Goal: Find specific page/section: Find specific page/section

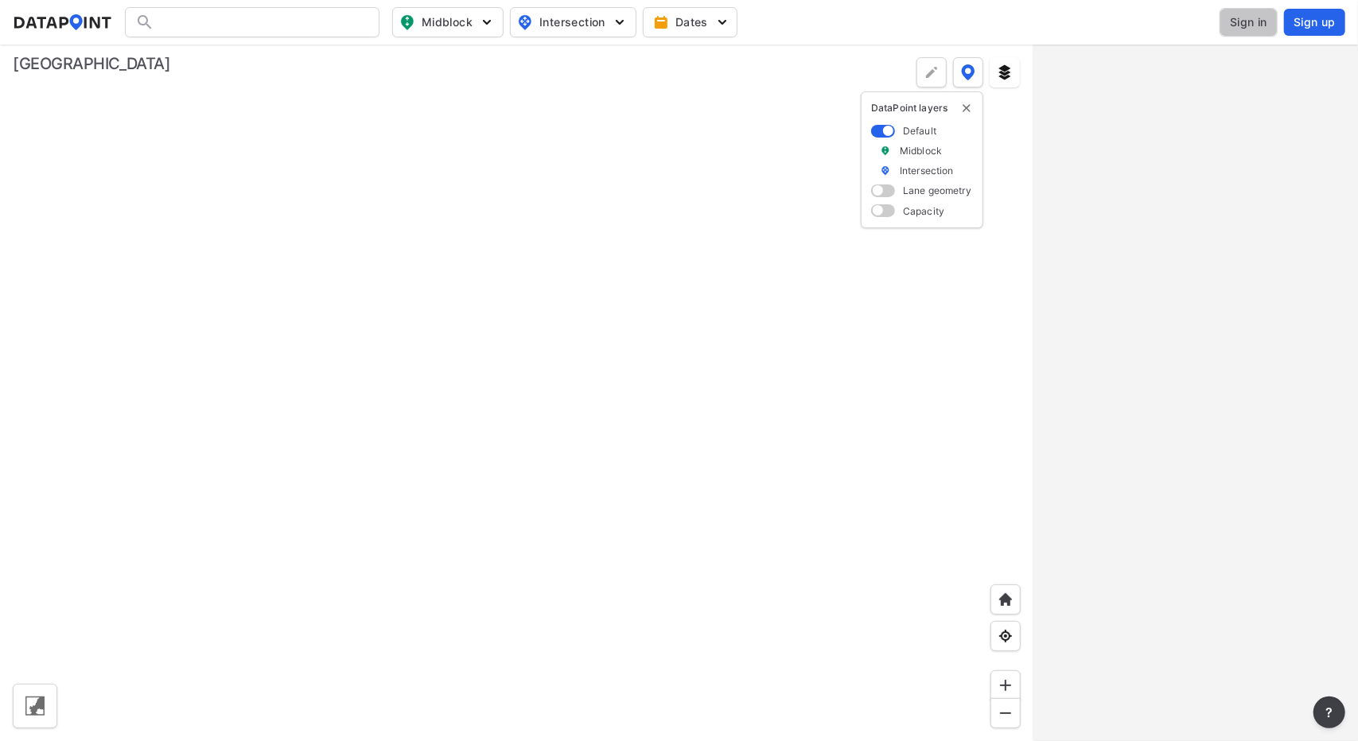
click at [1238, 21] on span "Sign in" at bounding box center [1248, 22] width 37 height 16
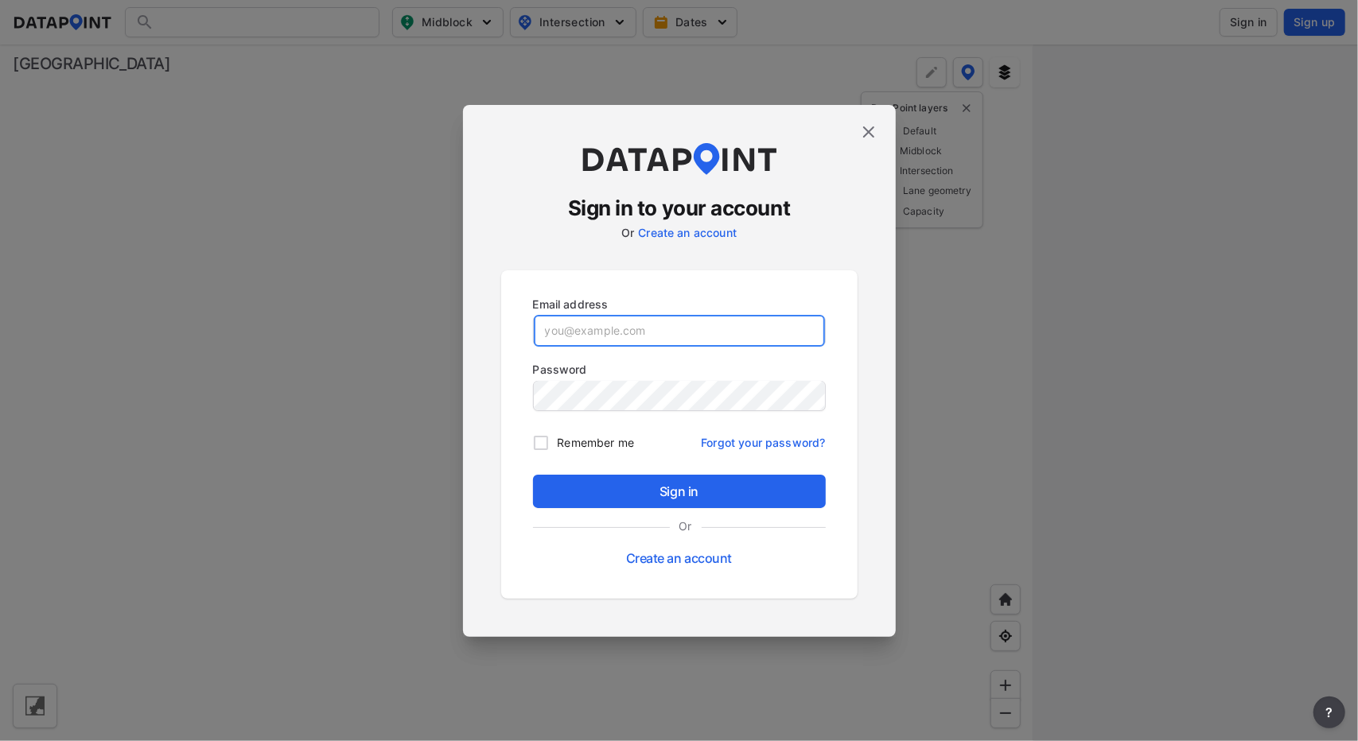
type input "[DOMAIN_NAME][EMAIL_ADDRESS][PERSON_NAME][DOMAIN_NAME][PERSON_NAME]"
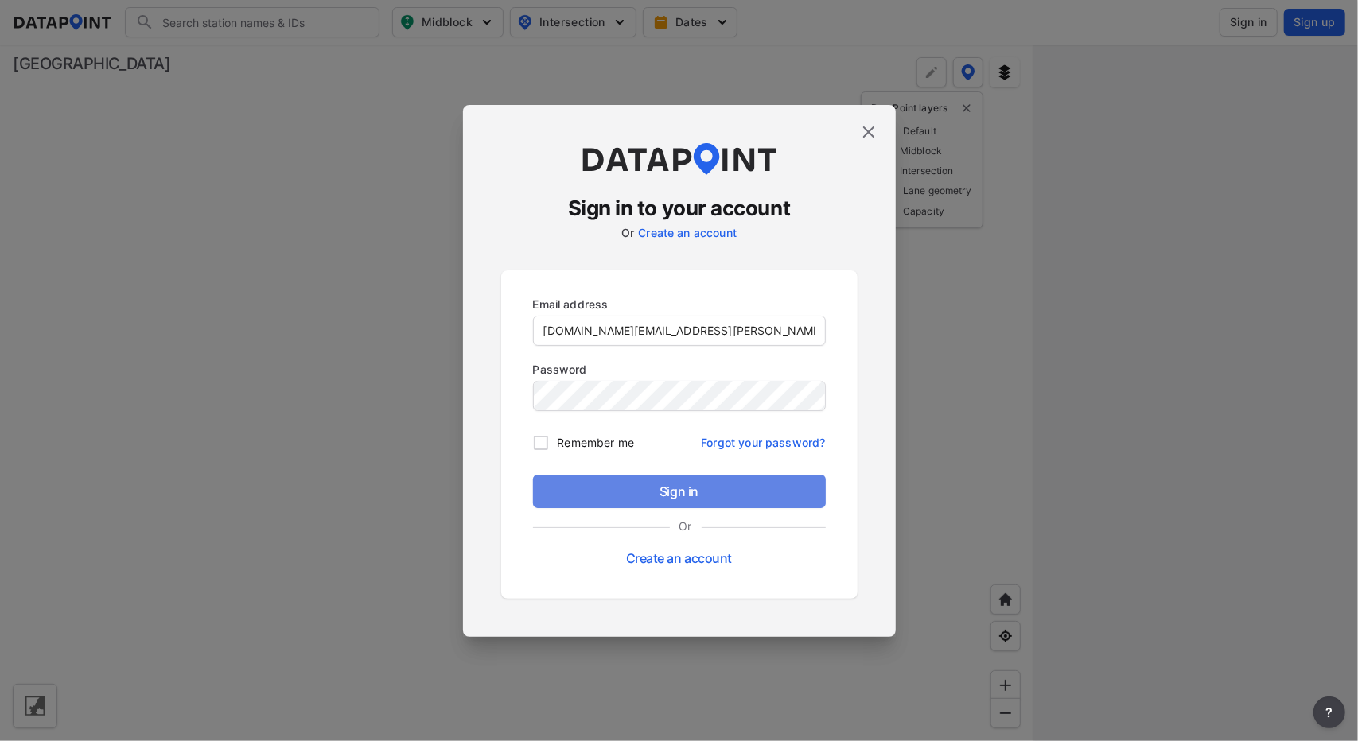
click at [692, 475] on button "Sign in" at bounding box center [679, 491] width 293 height 33
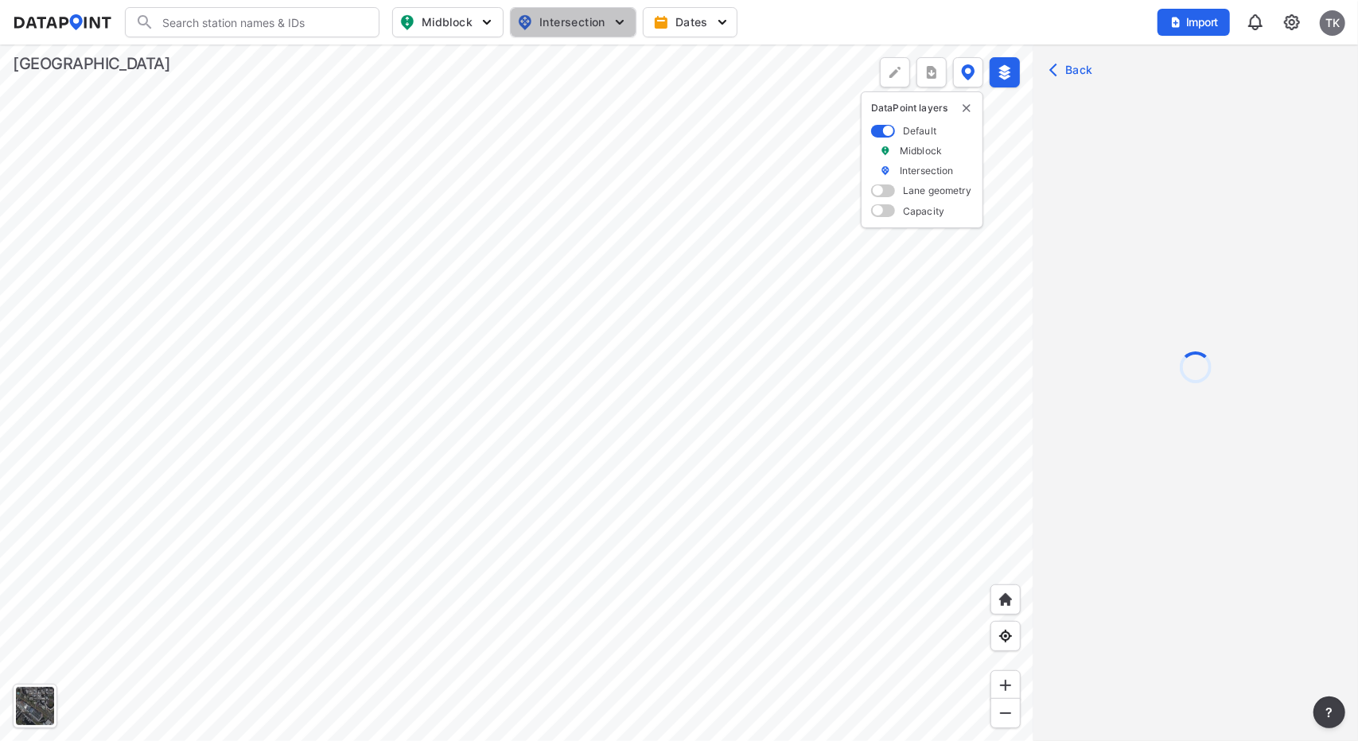
click at [579, 22] on span "Intersection" at bounding box center [571, 22] width 109 height 19
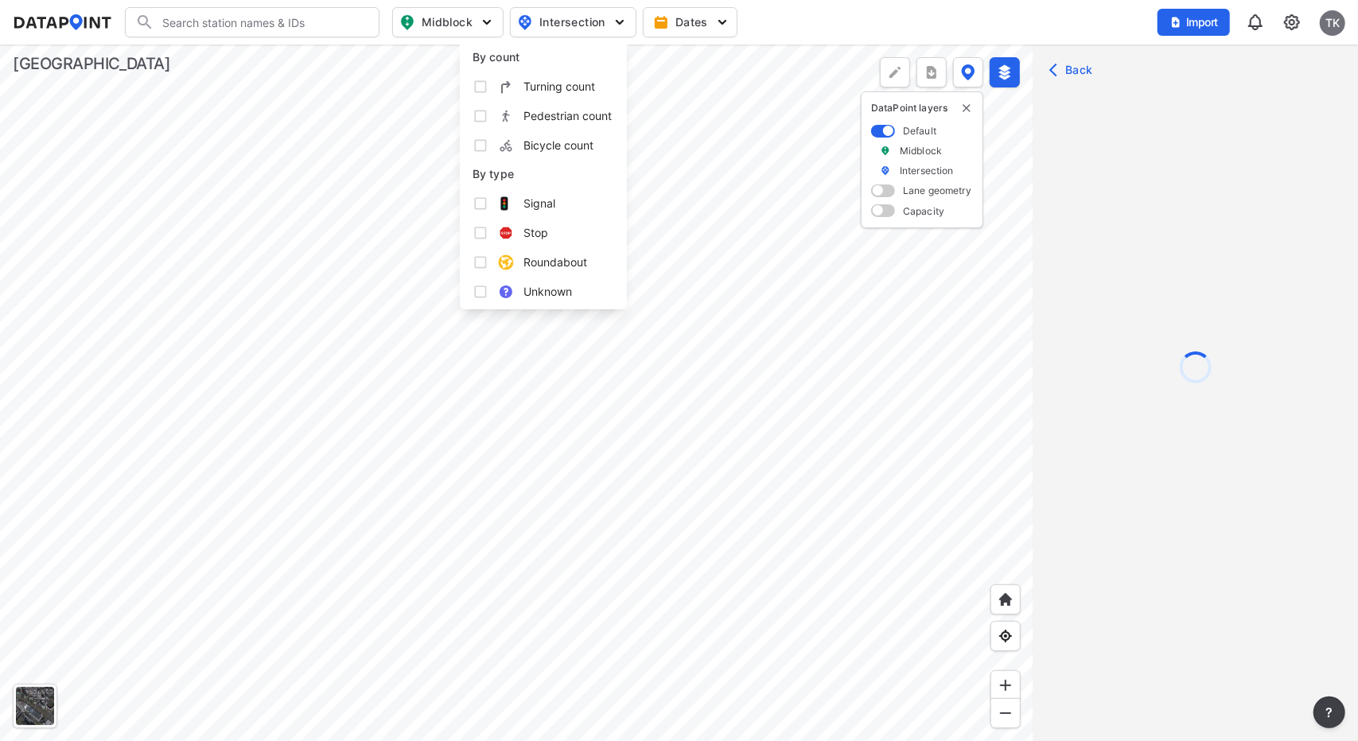
click at [551, 89] on span "Turning count" at bounding box center [559, 86] width 72 height 17
click at [488, 89] on input "Turning count" at bounding box center [481, 87] width 16 height 16
checkbox input "true"
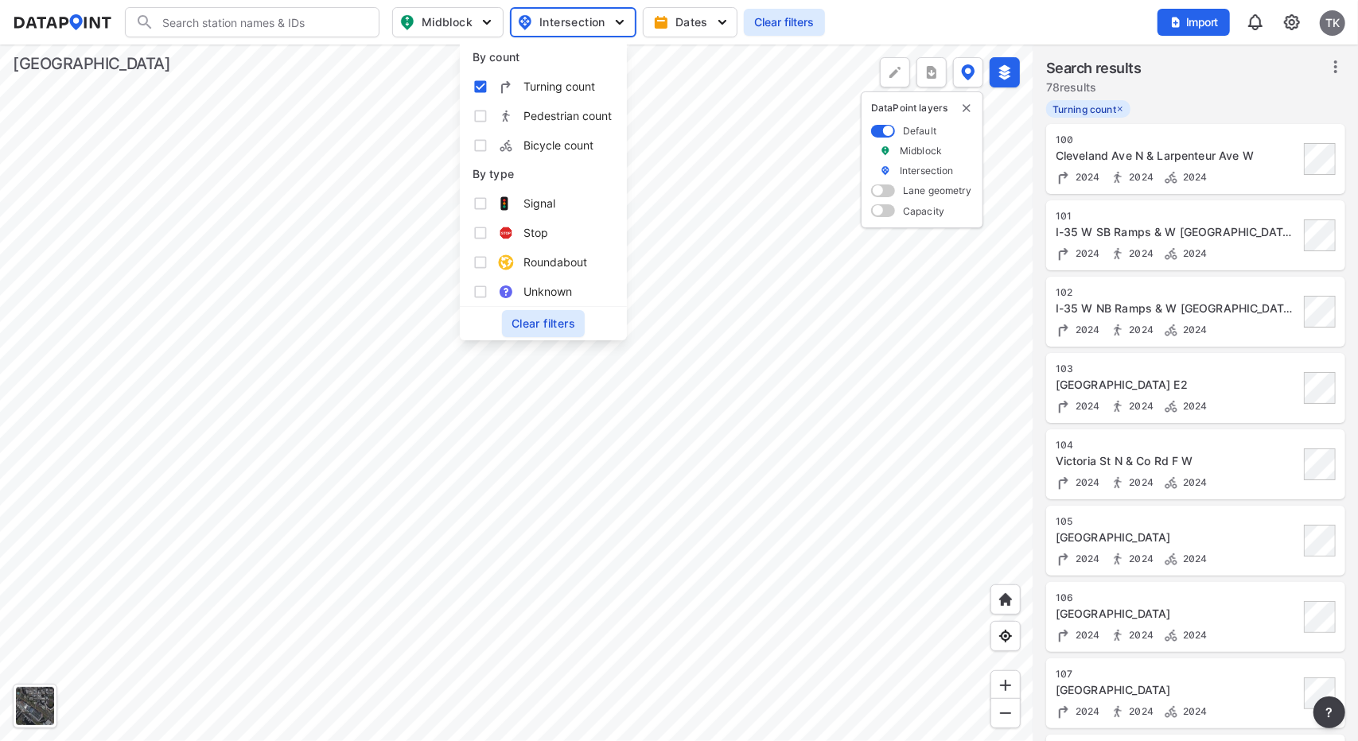
click at [675, 437] on div at bounding box center [516, 393] width 1033 height 697
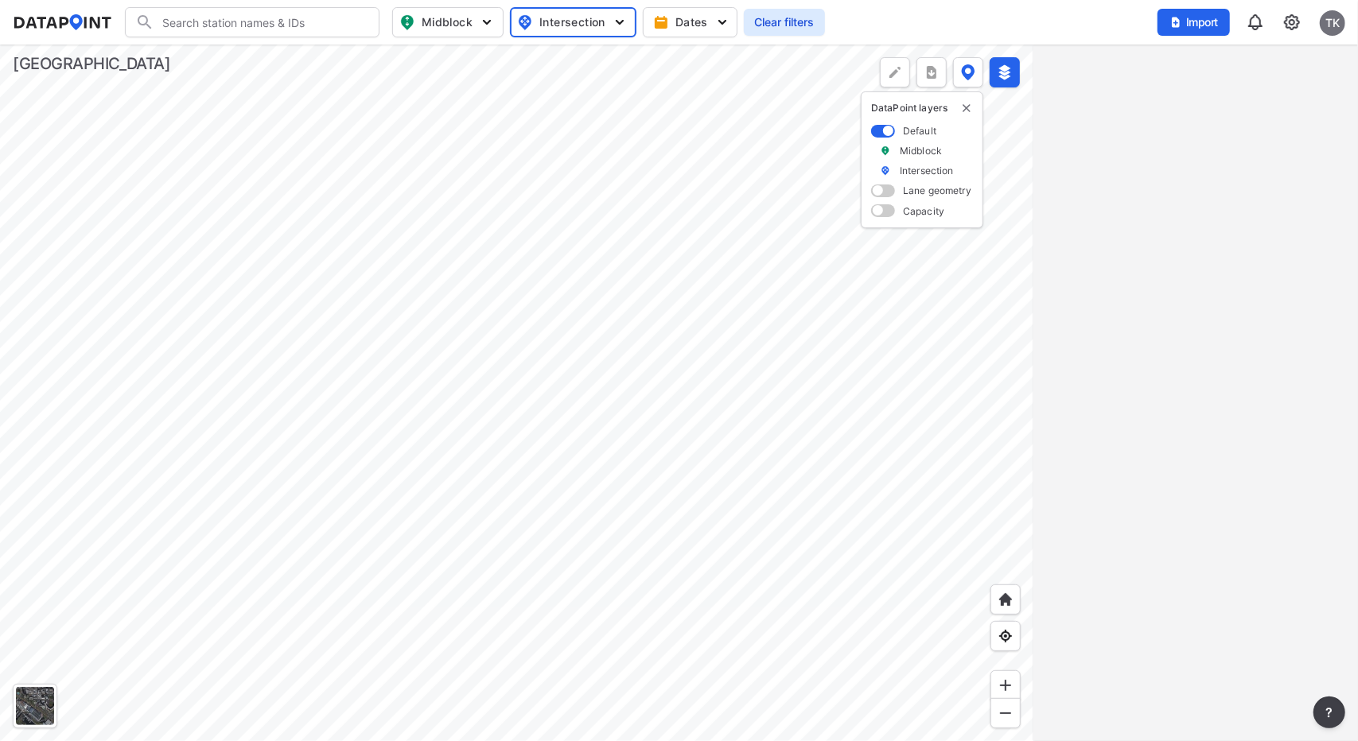
click at [708, 514] on div at bounding box center [516, 393] width 1033 height 697
click at [649, 278] on div at bounding box center [516, 393] width 1033 height 697
click at [652, 381] on div at bounding box center [516, 393] width 1033 height 697
click at [651, 337] on div at bounding box center [516, 393] width 1033 height 697
click at [1071, 278] on div at bounding box center [1195, 393] width 325 height 697
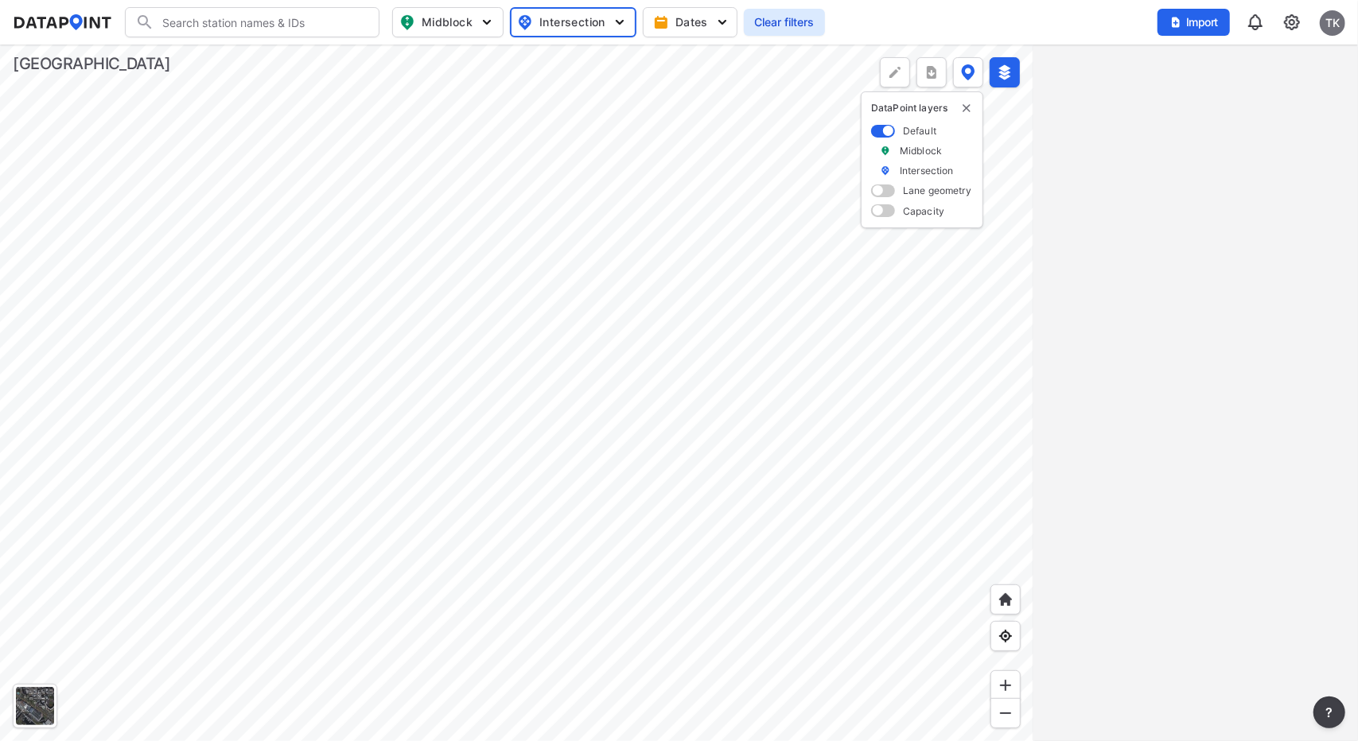
click at [37, 707] on div at bounding box center [35, 706] width 38 height 38
click at [655, 377] on div at bounding box center [516, 393] width 1033 height 697
click at [659, 332] on div at bounding box center [516, 393] width 1033 height 697
click at [679, 341] on div at bounding box center [516, 393] width 1033 height 697
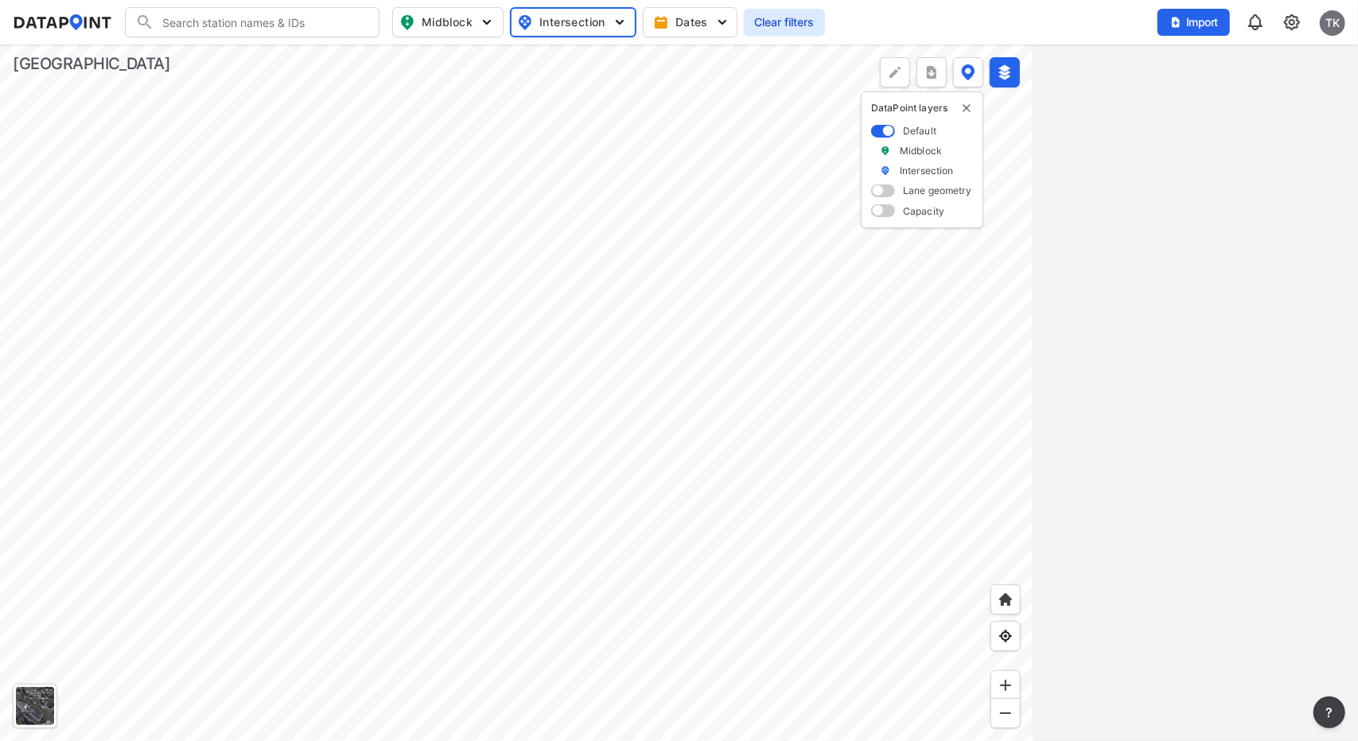
click at [679, 341] on div at bounding box center [516, 393] width 1033 height 697
click at [652, 409] on div at bounding box center [516, 393] width 1033 height 697
click at [714, 124] on div at bounding box center [516, 393] width 1033 height 697
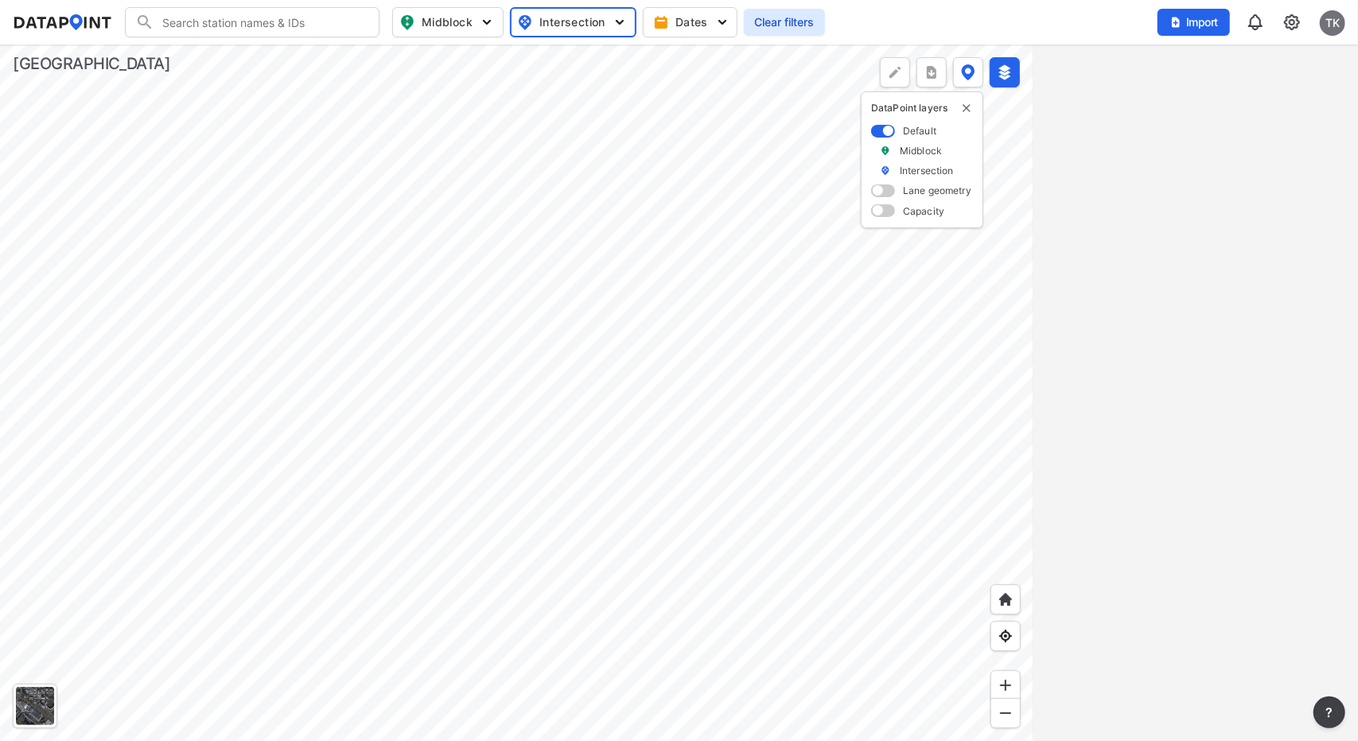
click at [714, 124] on div at bounding box center [516, 393] width 1033 height 697
click at [737, 604] on div at bounding box center [516, 393] width 1033 height 697
click at [733, 613] on div at bounding box center [516, 393] width 1033 height 697
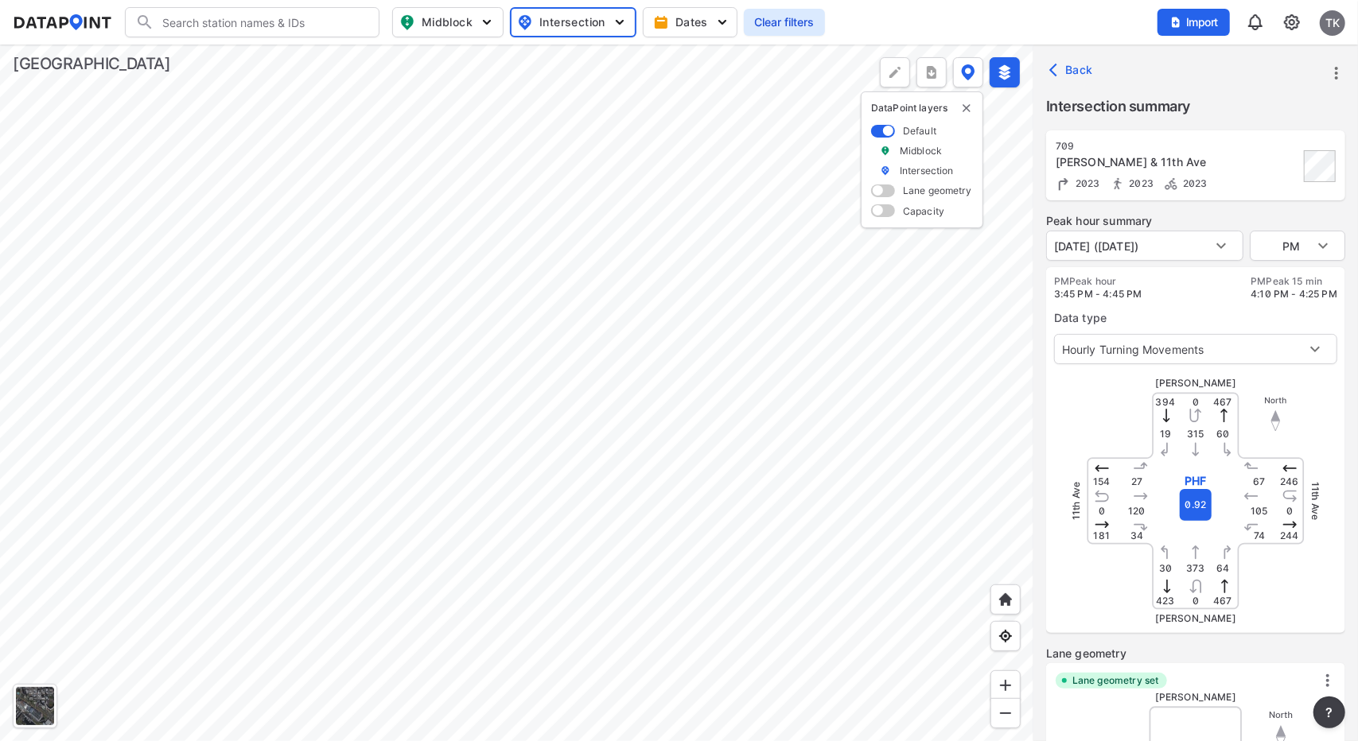
type input "[DATE] ([DATE])"
type input "5516"
click at [737, 325] on div at bounding box center [516, 393] width 1033 height 697
click at [733, 365] on div at bounding box center [516, 393] width 1033 height 697
click at [679, 415] on div at bounding box center [516, 393] width 1033 height 697
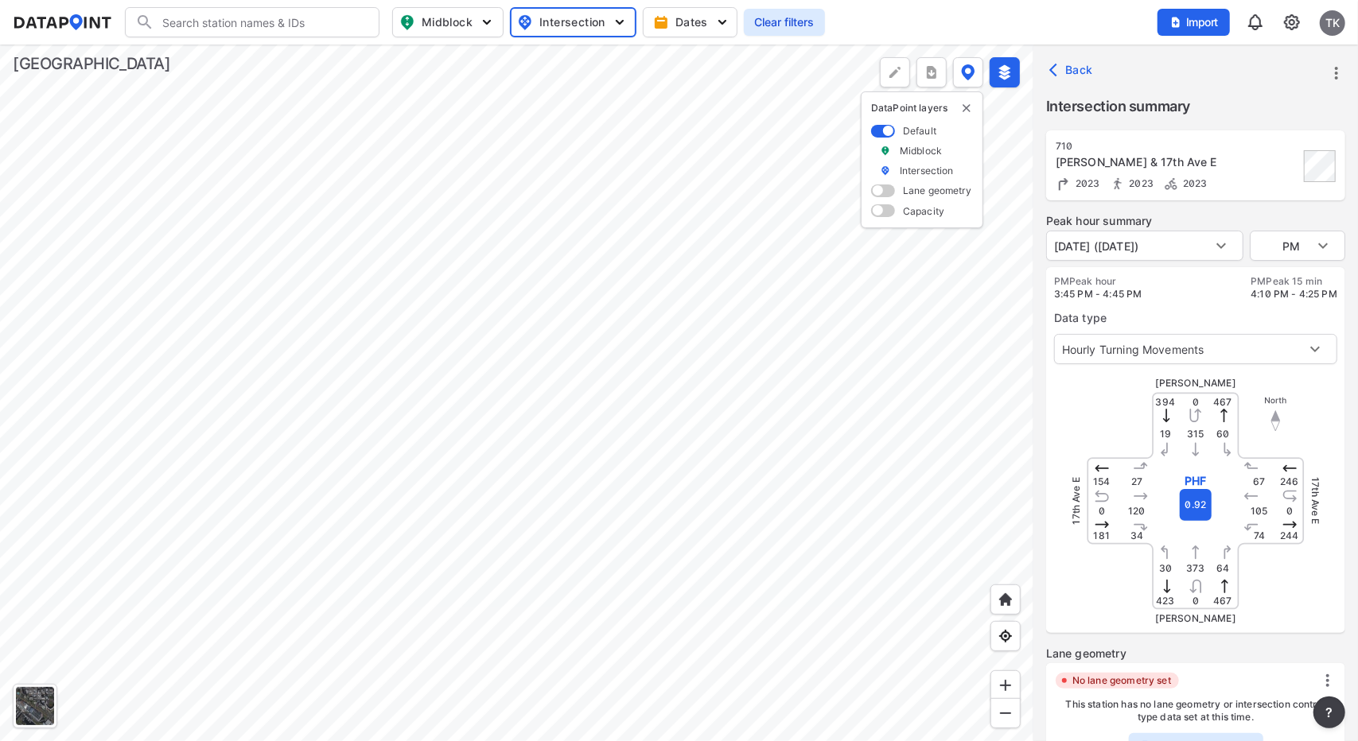
click at [683, 415] on div at bounding box center [516, 393] width 1033 height 697
click at [576, 559] on div at bounding box center [516, 393] width 1033 height 697
click at [594, 567] on div at bounding box center [516, 393] width 1033 height 697
click at [619, 489] on div at bounding box center [516, 393] width 1033 height 697
click at [589, 593] on div at bounding box center [516, 393] width 1033 height 697
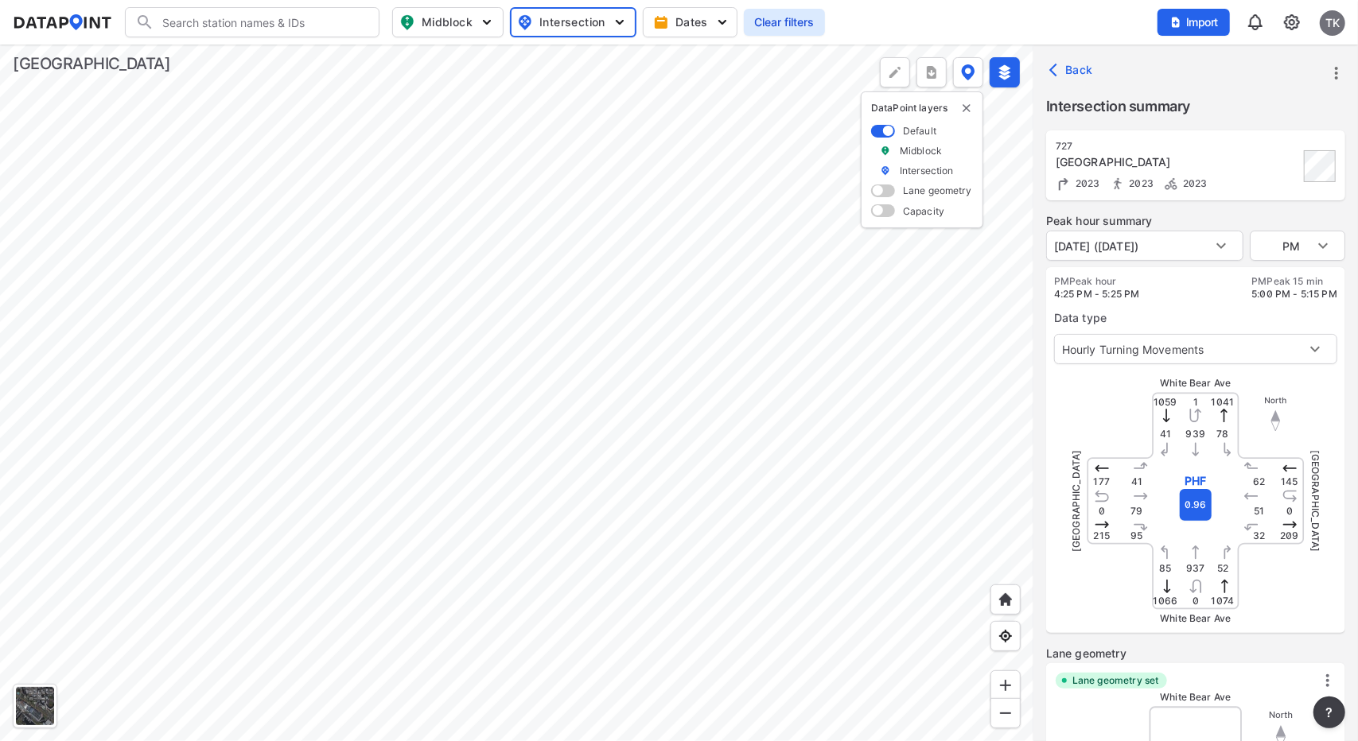
type input "5519"
click at [605, 586] on div at bounding box center [516, 393] width 1033 height 697
click at [607, 489] on div at bounding box center [516, 393] width 1033 height 697
click at [612, 340] on div at bounding box center [516, 393] width 1033 height 697
type input "5422"
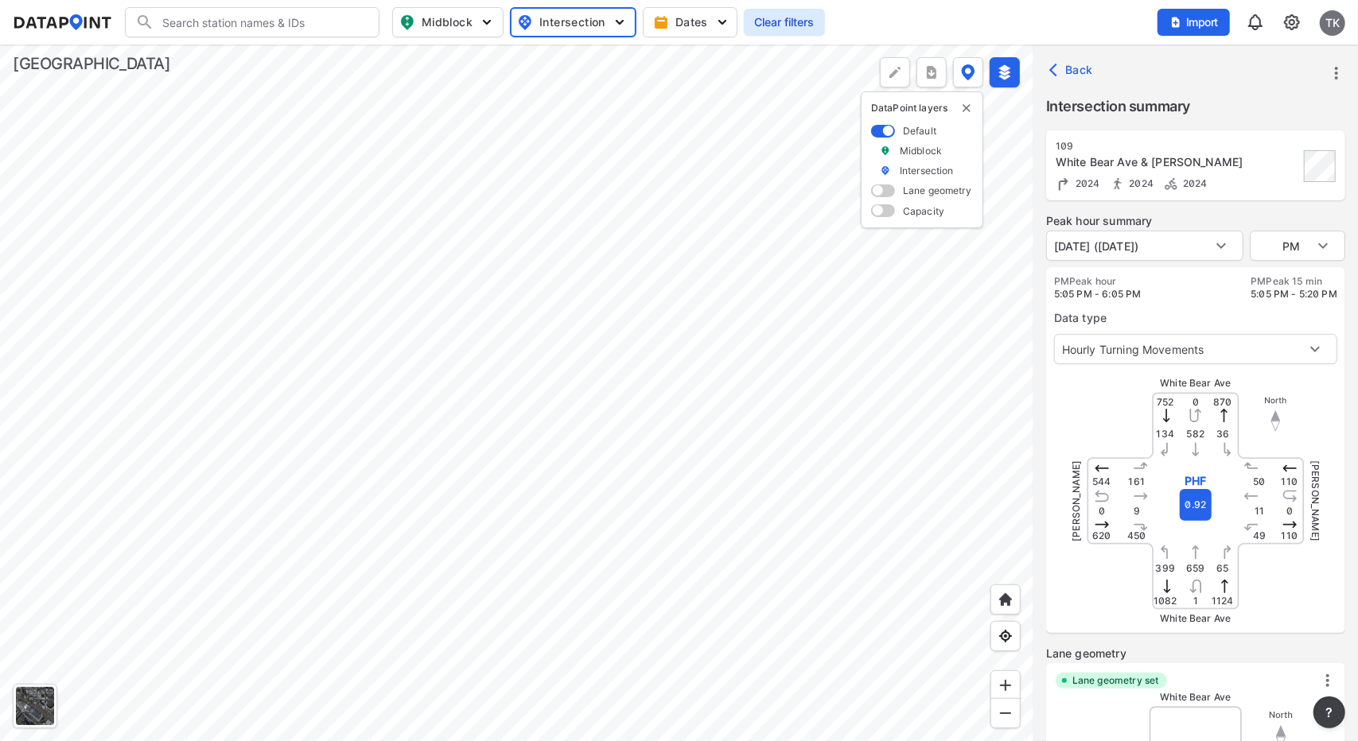
click at [654, 241] on div at bounding box center [516, 393] width 1033 height 697
type input "5419"
